Goal: Task Accomplishment & Management: Complete application form

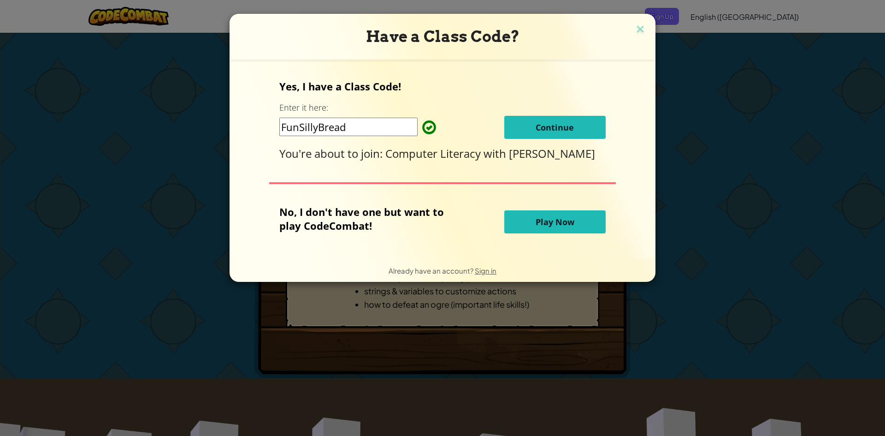
click at [546, 134] on button "Continue" at bounding box center [554, 127] width 101 height 23
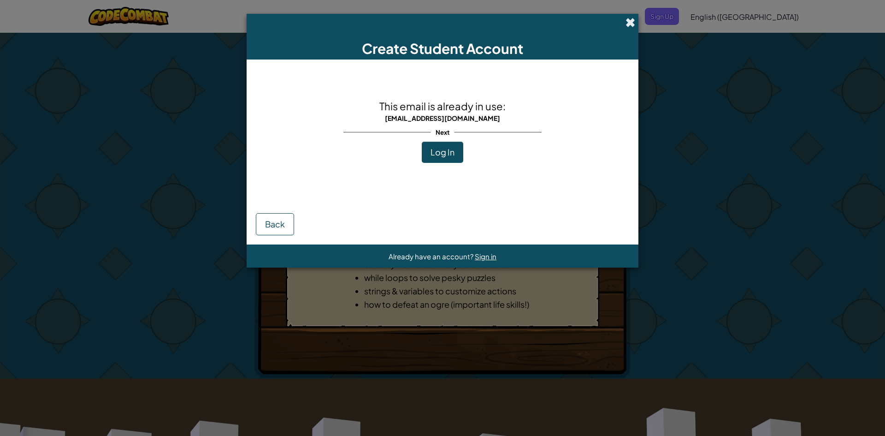
click at [631, 24] on span at bounding box center [630, 23] width 10 height 10
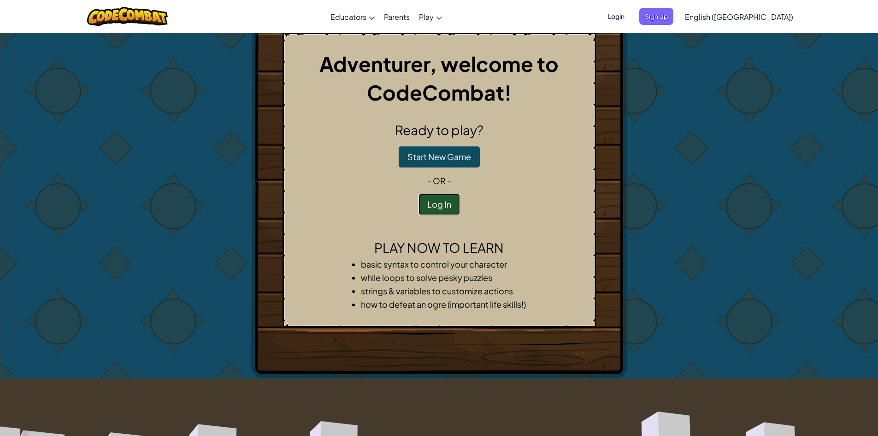
click at [438, 214] on button "Log In" at bounding box center [438, 204] width 41 height 21
